Goal: Task Accomplishment & Management: Manage account settings

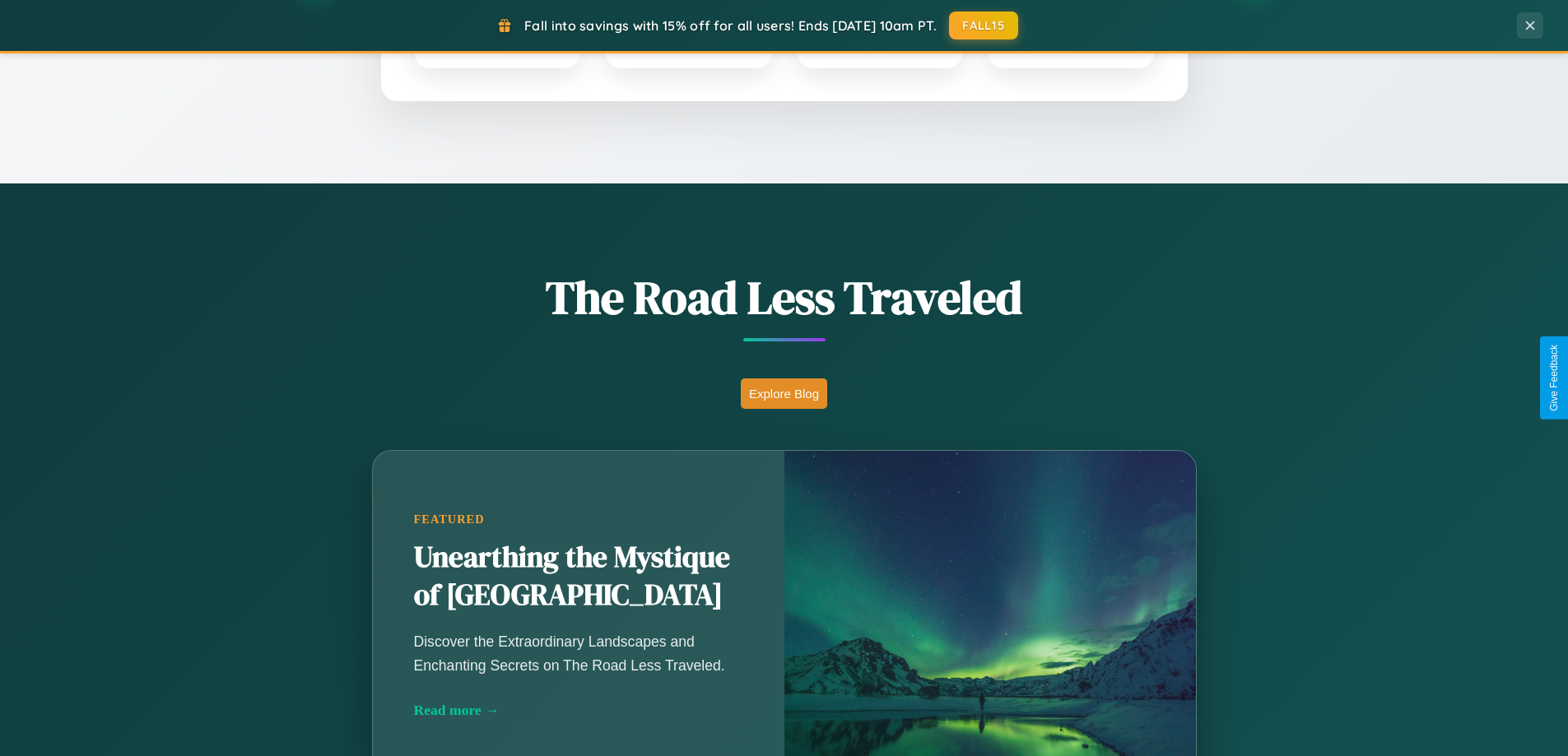
scroll to position [1132, 0]
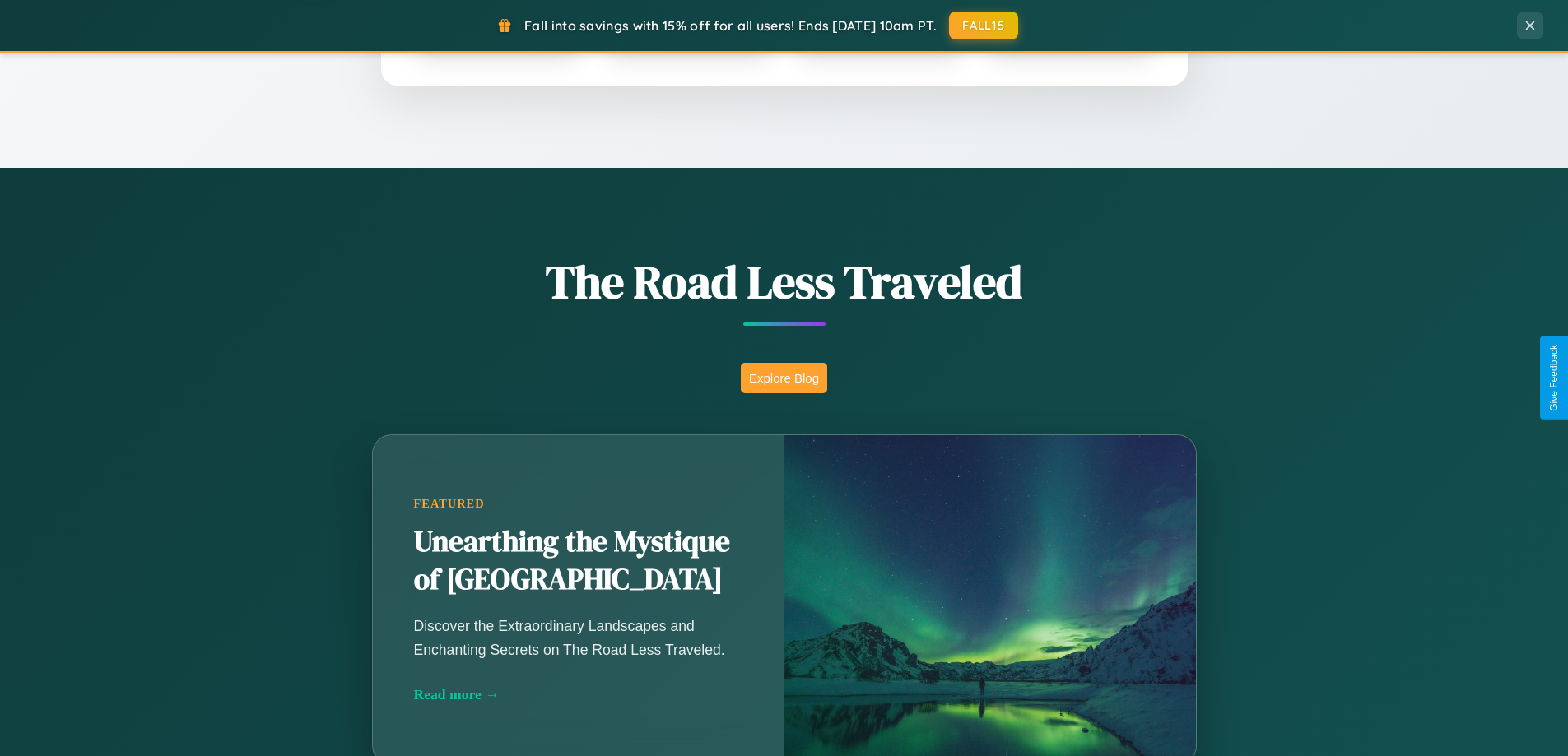
click at [784, 378] on button "Explore Blog" at bounding box center [784, 378] width 86 height 30
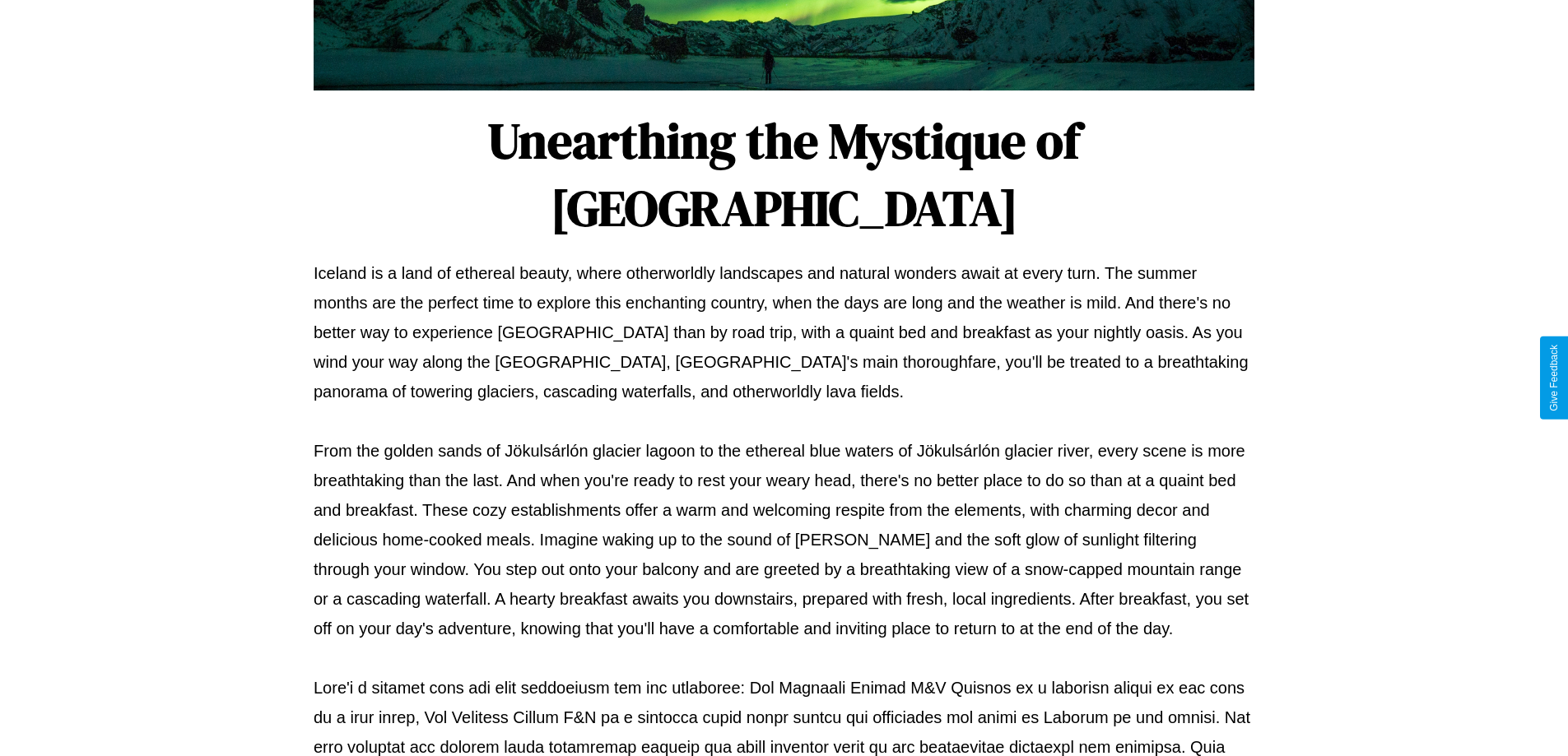
scroll to position [532, 0]
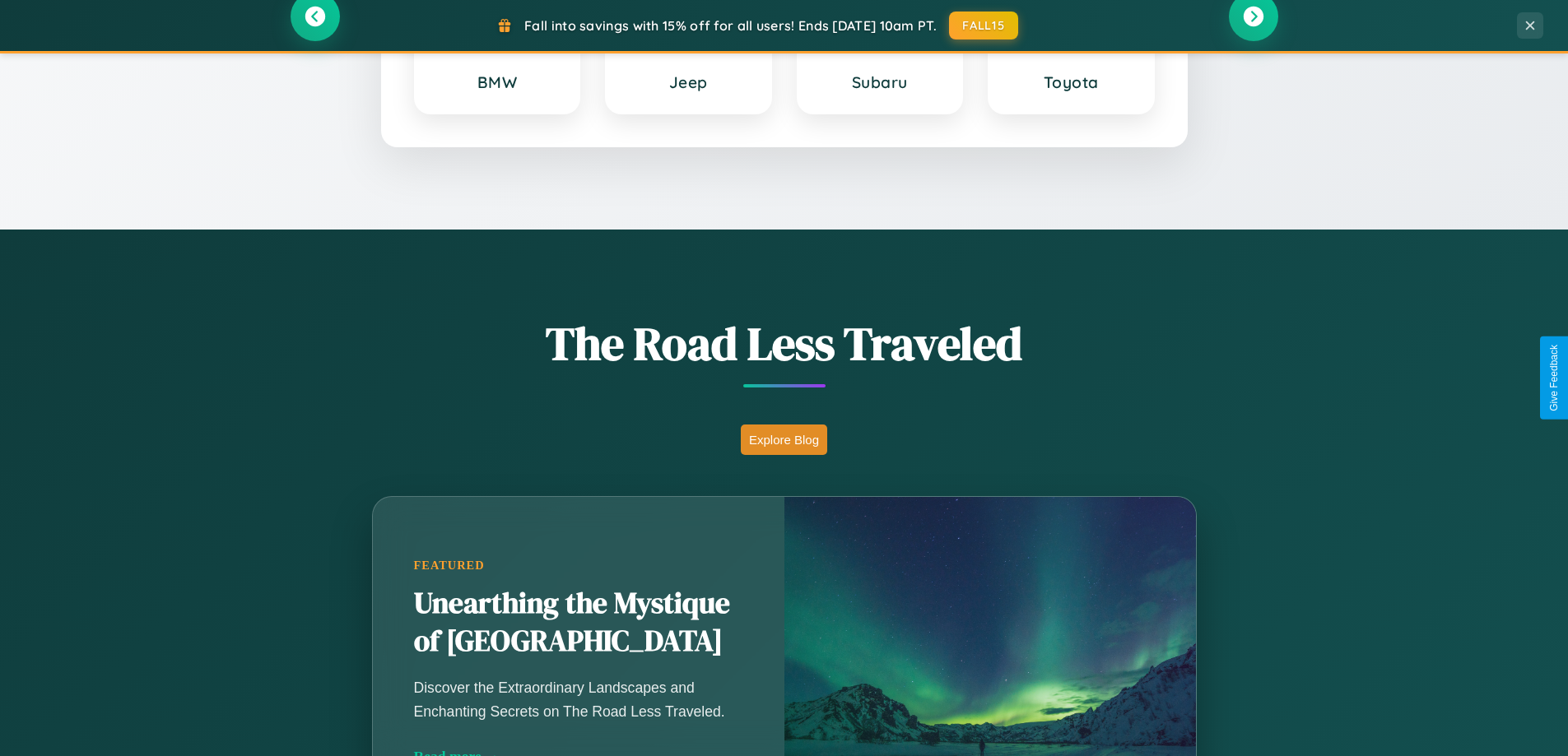
scroll to position [709, 0]
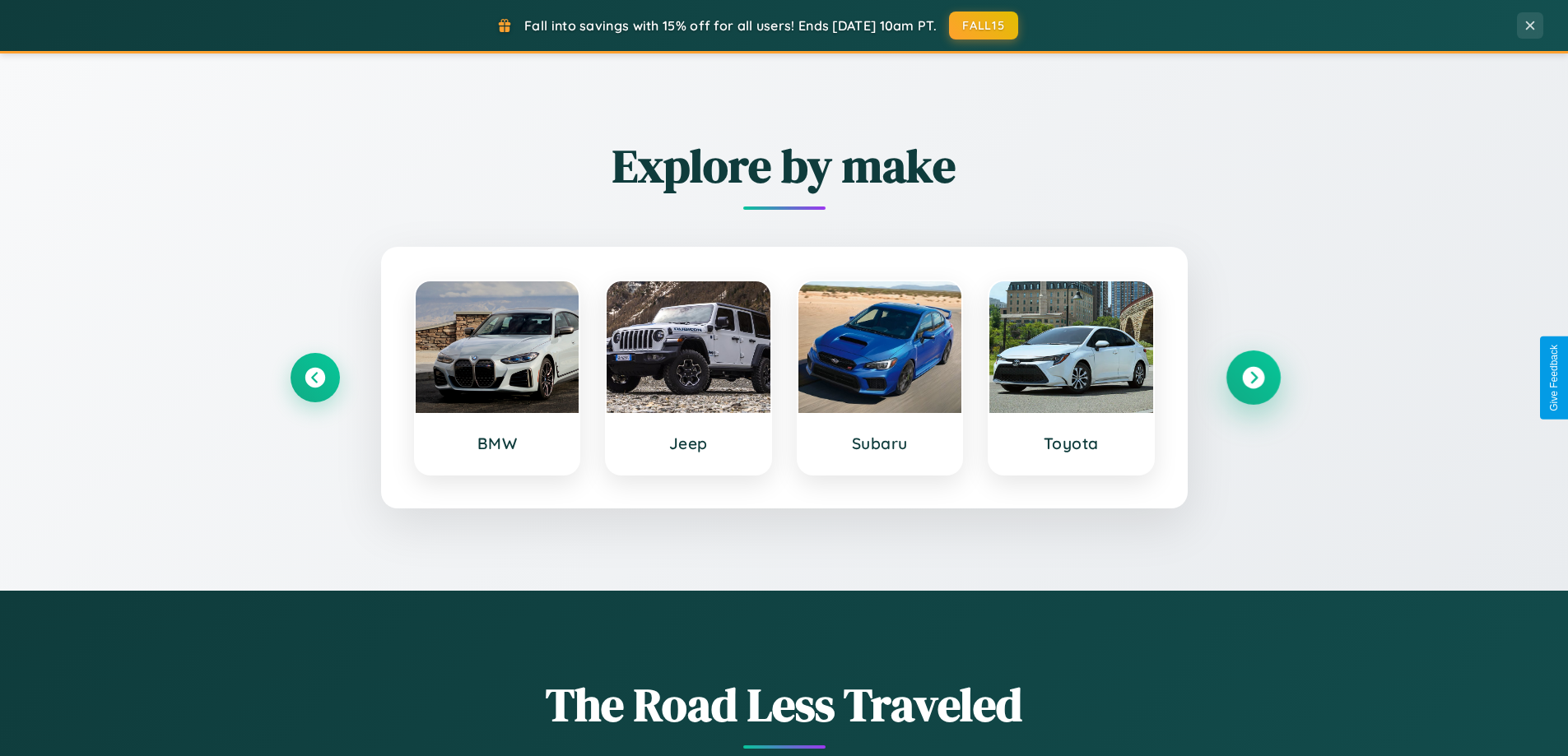
click at [1253, 378] on icon at bounding box center [1253, 378] width 23 height 23
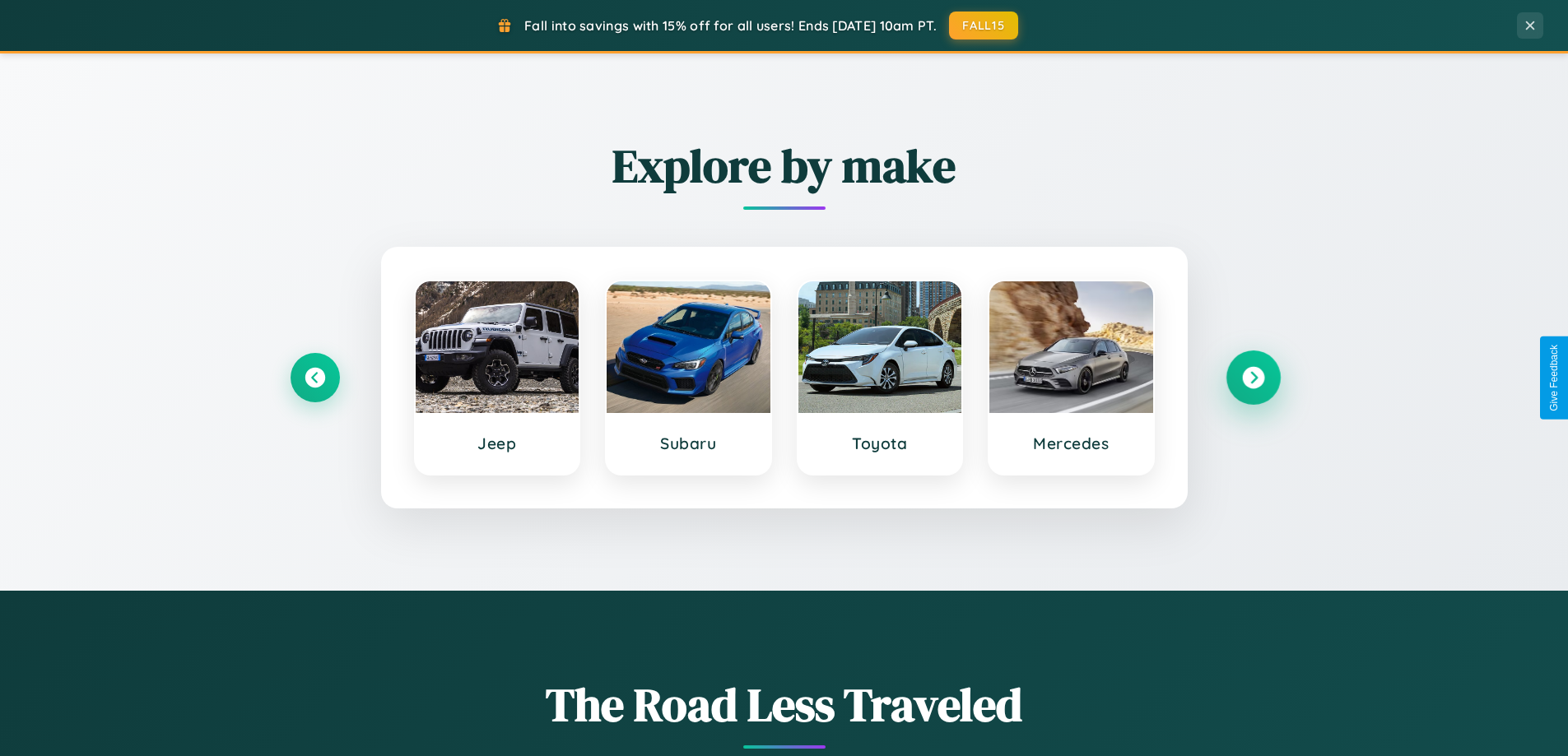
click at [1253, 378] on icon at bounding box center [1253, 378] width 23 height 23
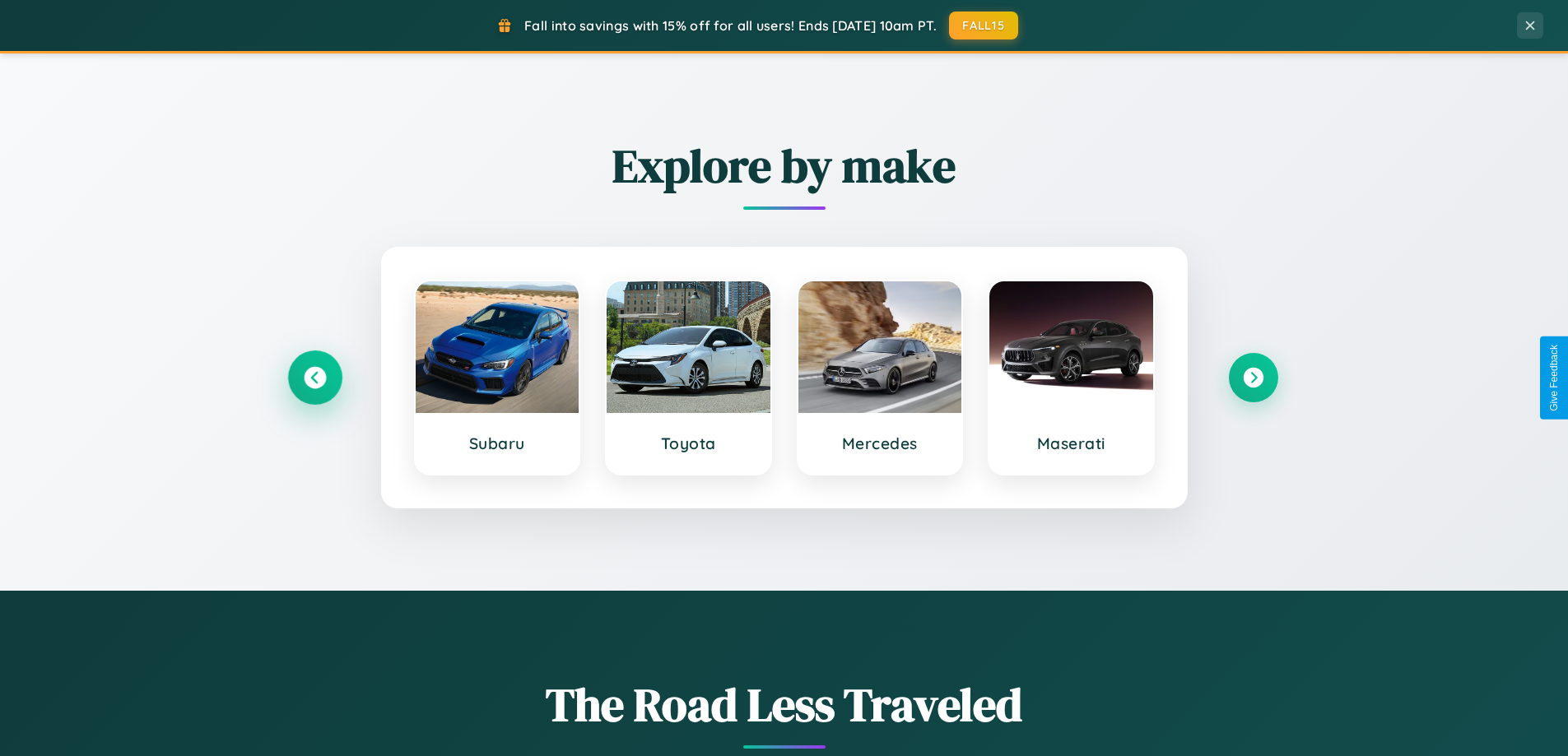
click at [314, 378] on icon at bounding box center [314, 378] width 23 height 23
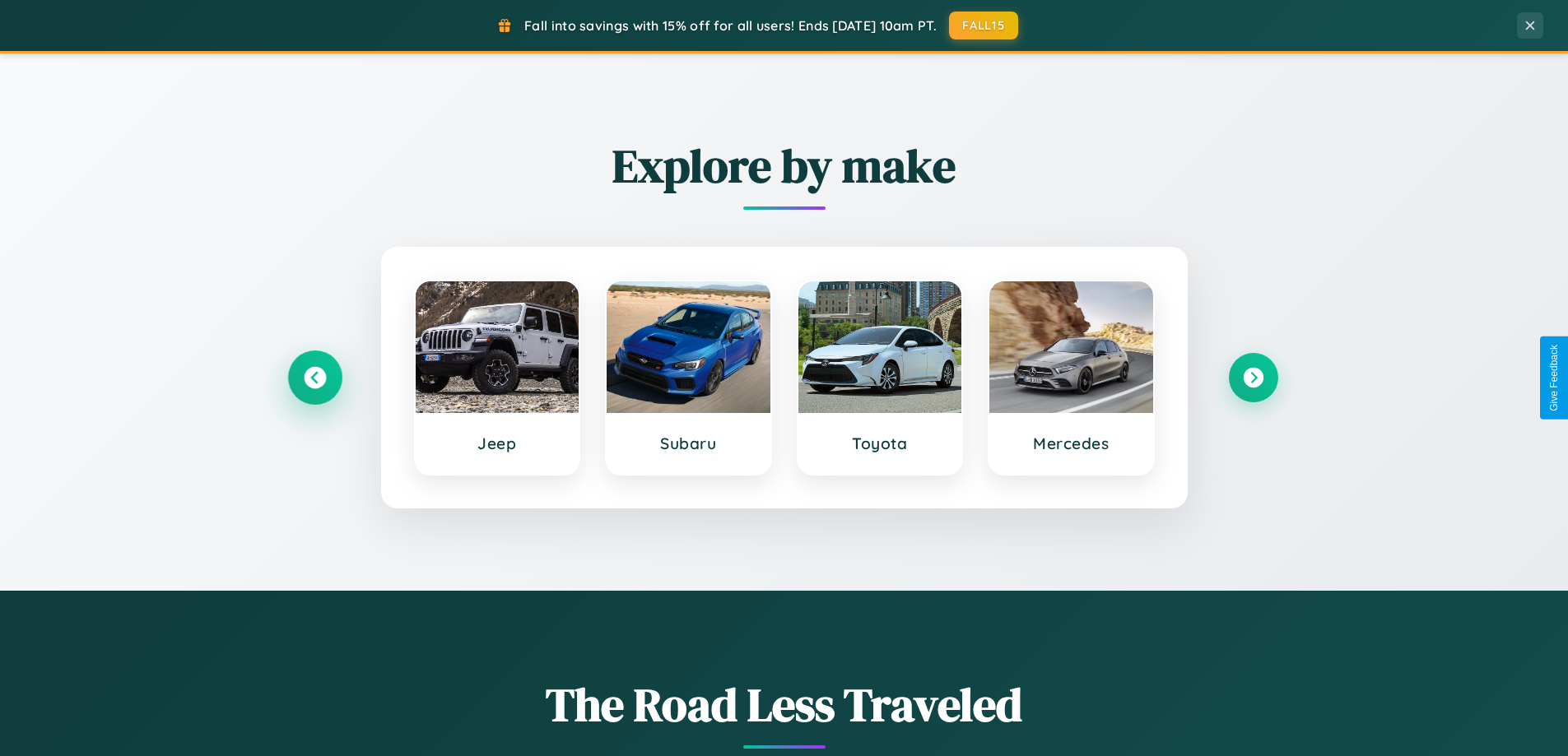
click at [314, 378] on icon at bounding box center [314, 378] width 23 height 23
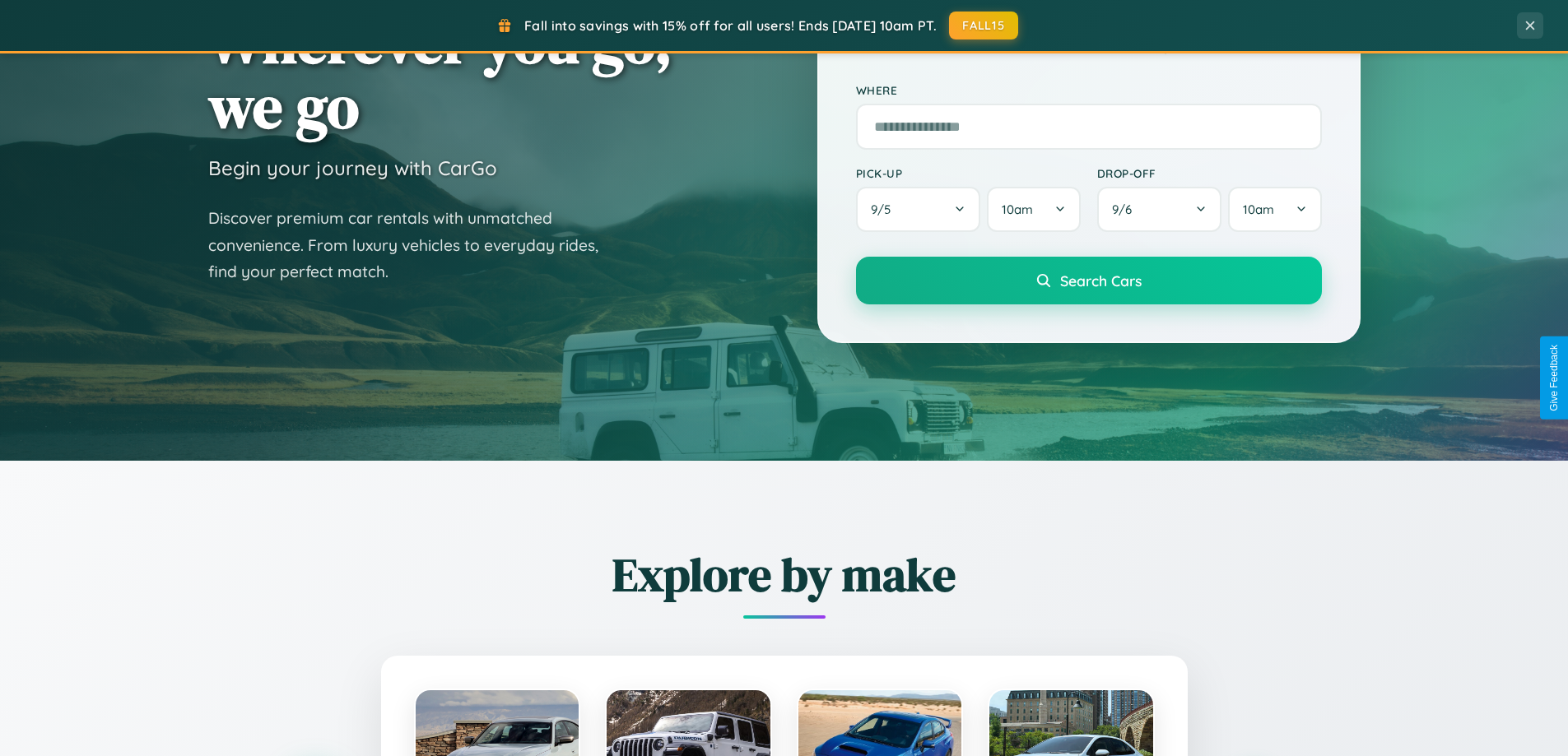
scroll to position [0, 0]
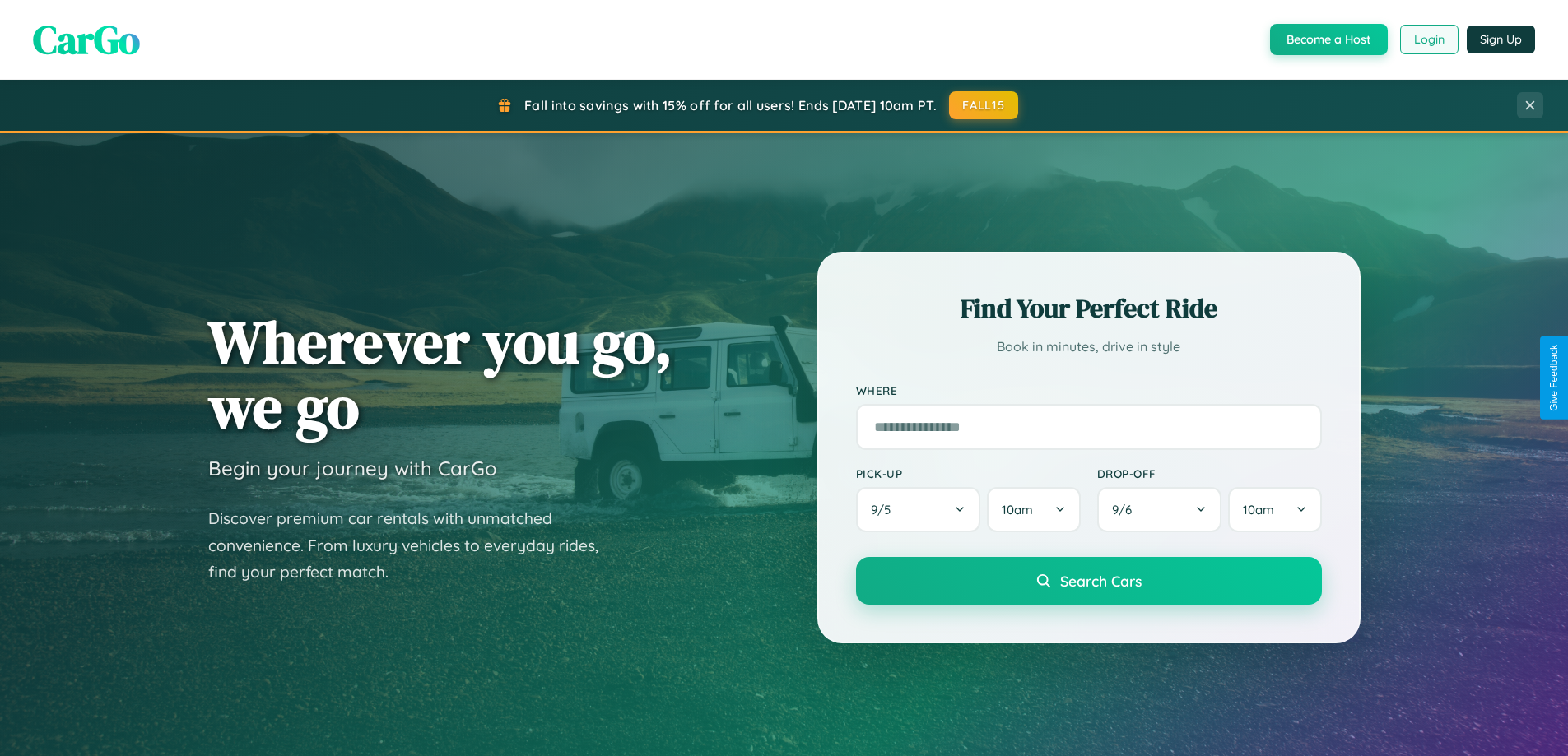
click at [1428, 39] on button "Login" at bounding box center [1430, 39] width 59 height 29
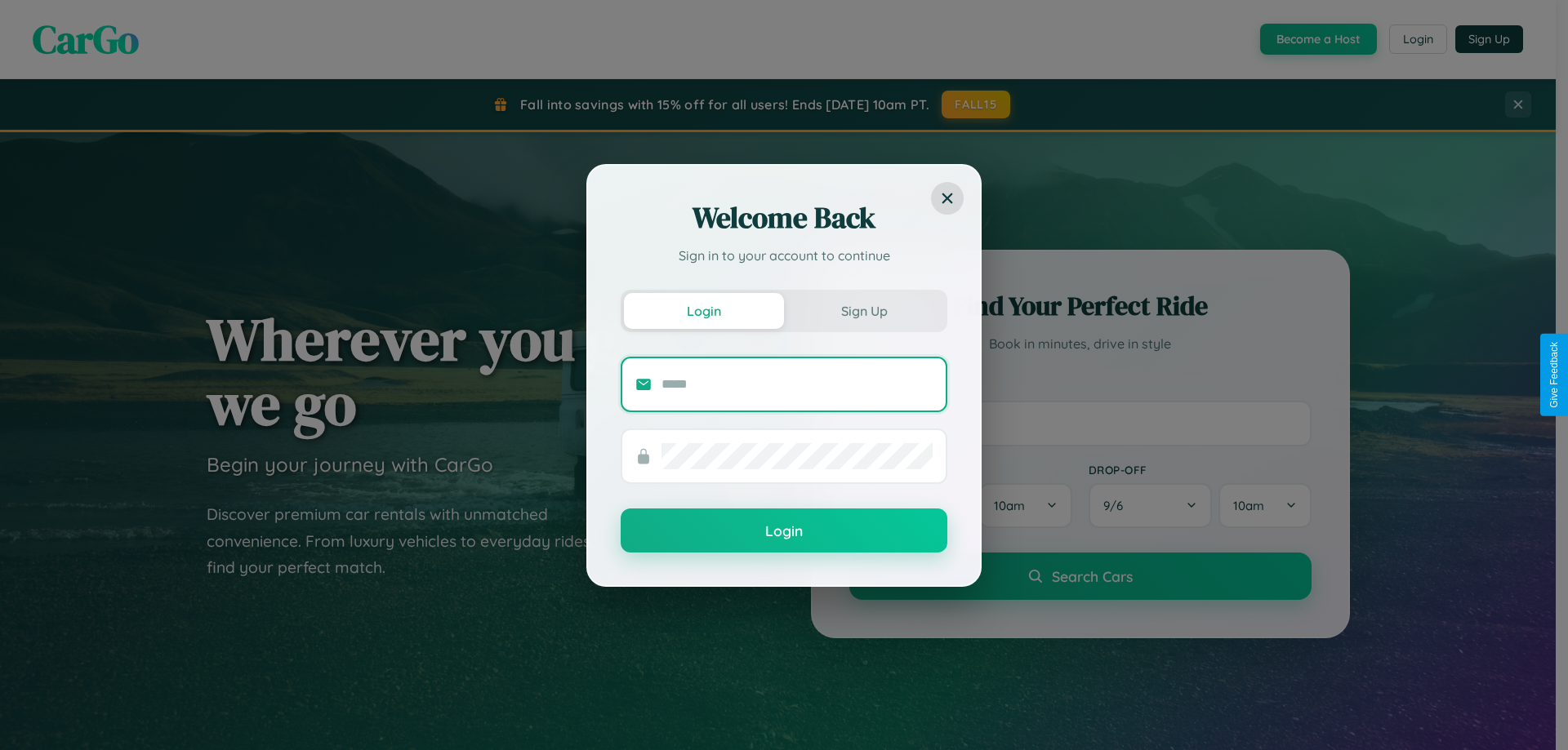
click at [797, 384] on input "text" at bounding box center [797, 384] width 271 height 26
type input "**********"
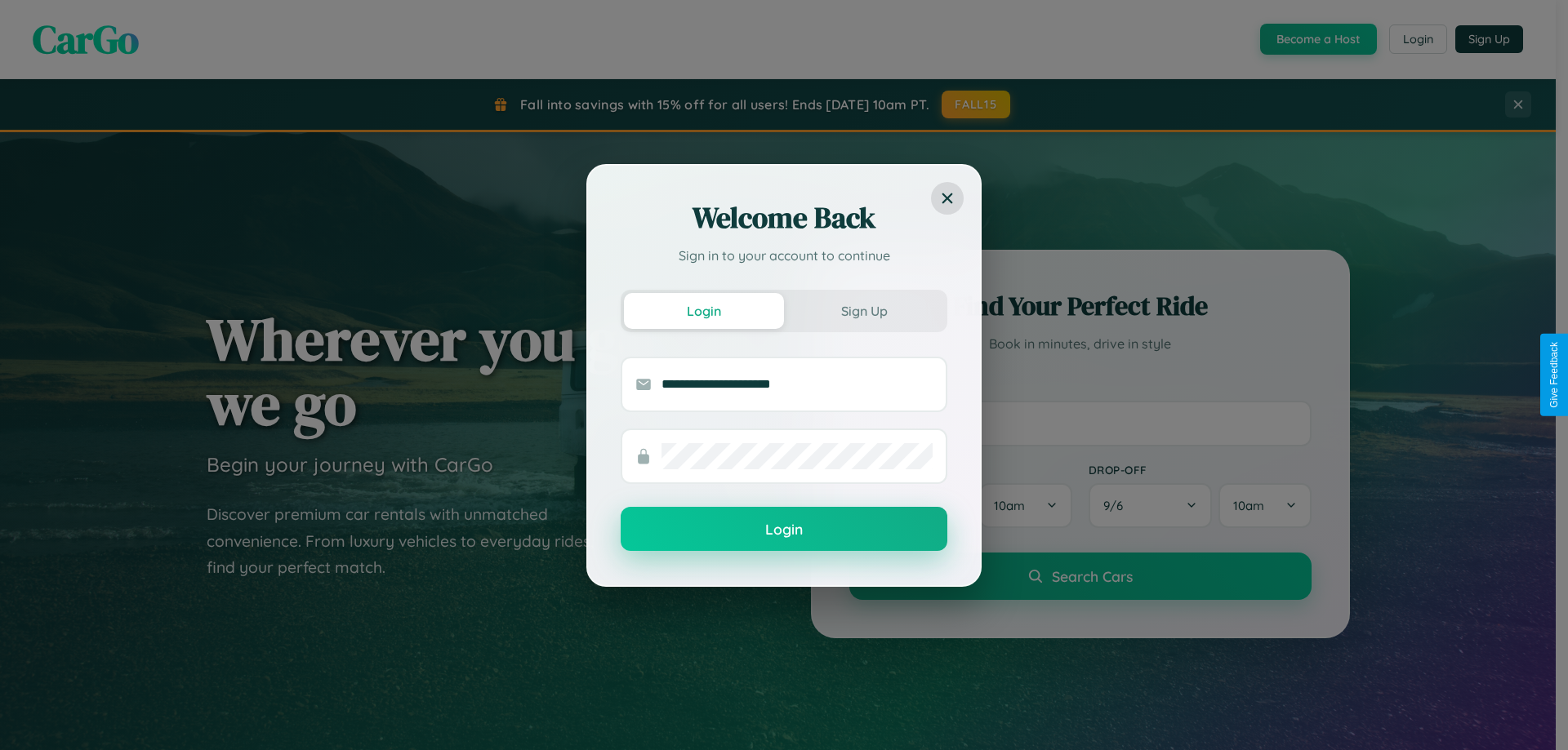
click at [784, 530] on button "Login" at bounding box center [784, 528] width 326 height 44
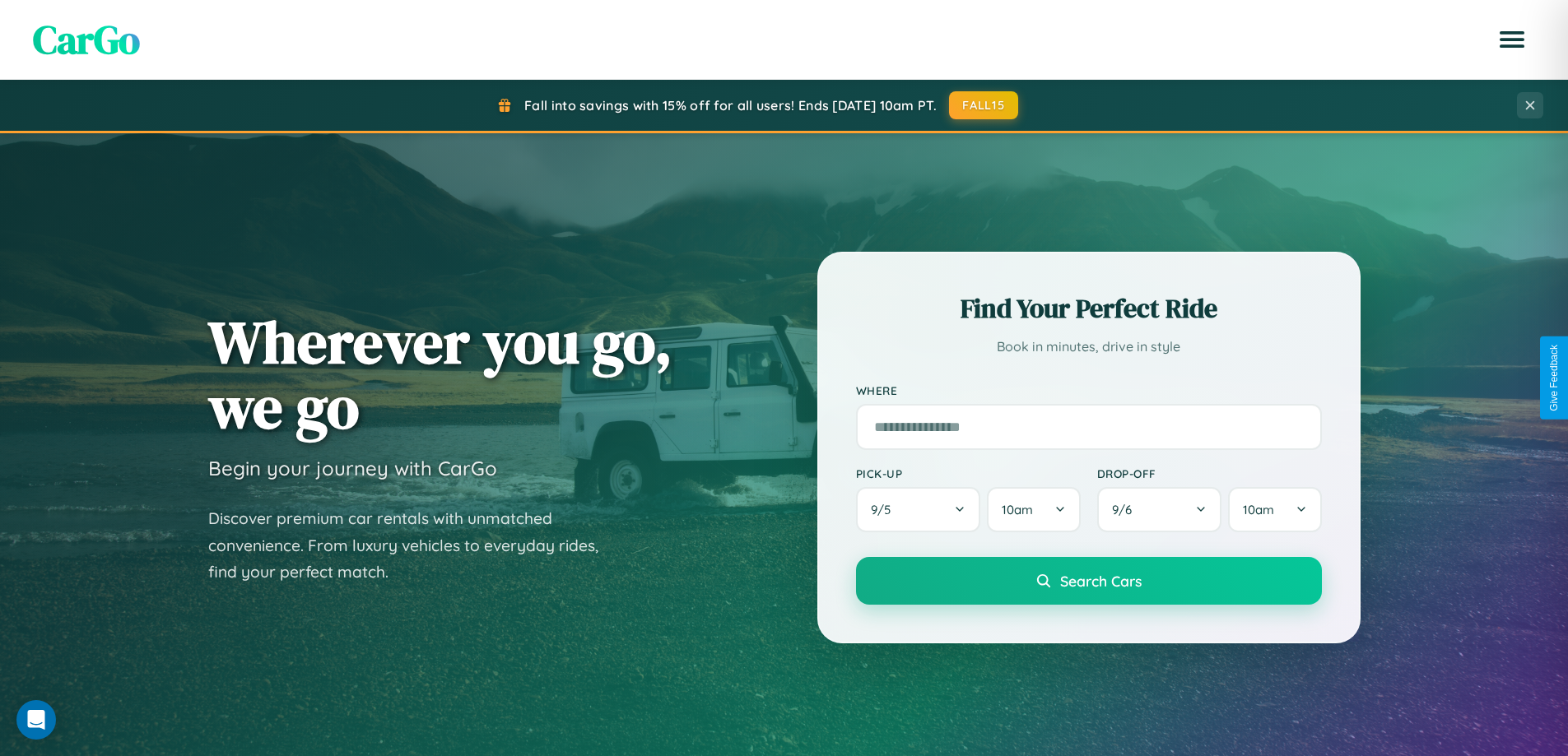
scroll to position [48, 0]
